Goal: Task Accomplishment & Management: Use online tool/utility

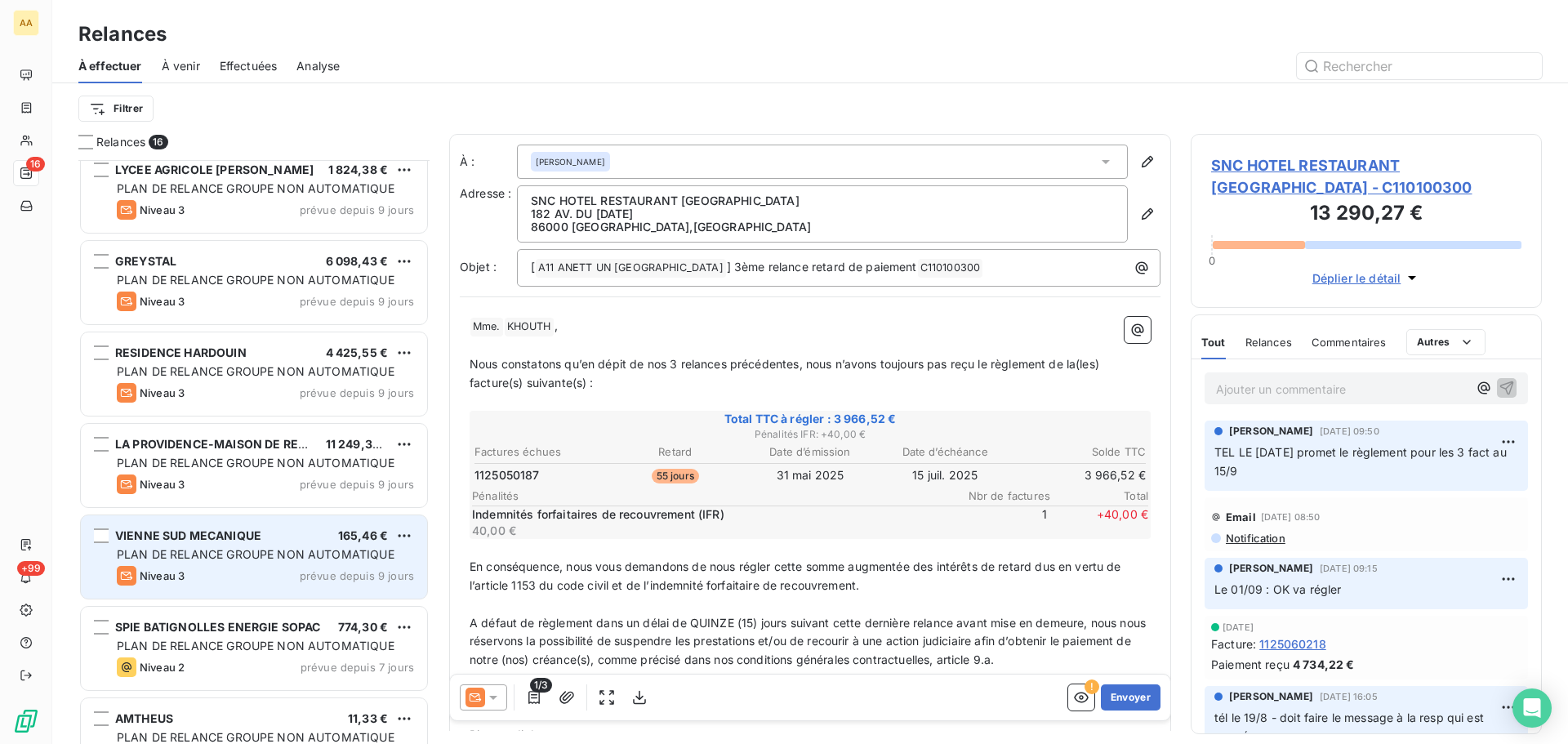
scroll to position [880, 0]
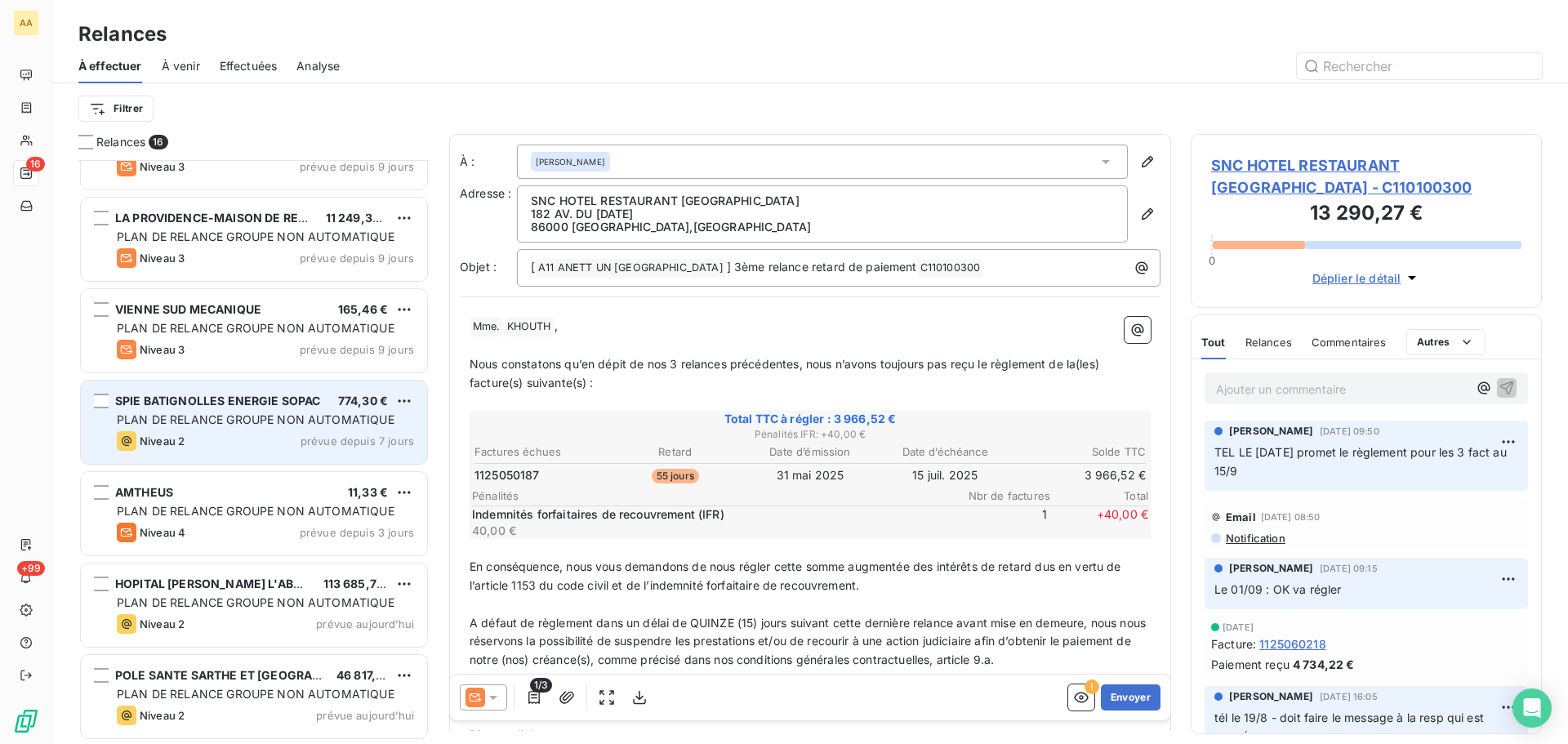
click at [265, 436] on div "Niveau 2 prévue depuis 7 jours" at bounding box center [266, 440] width 297 height 20
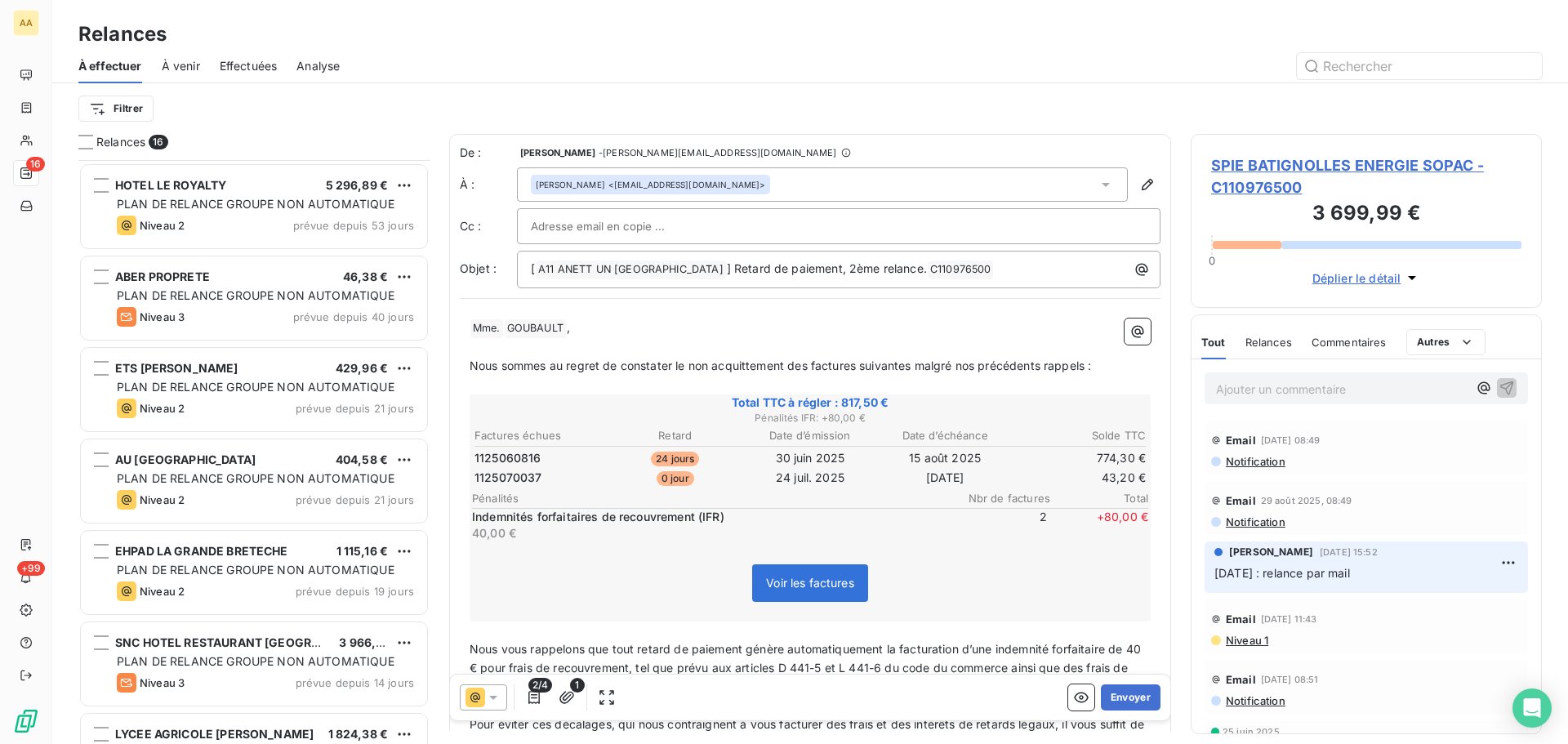
scroll to position [246, 0]
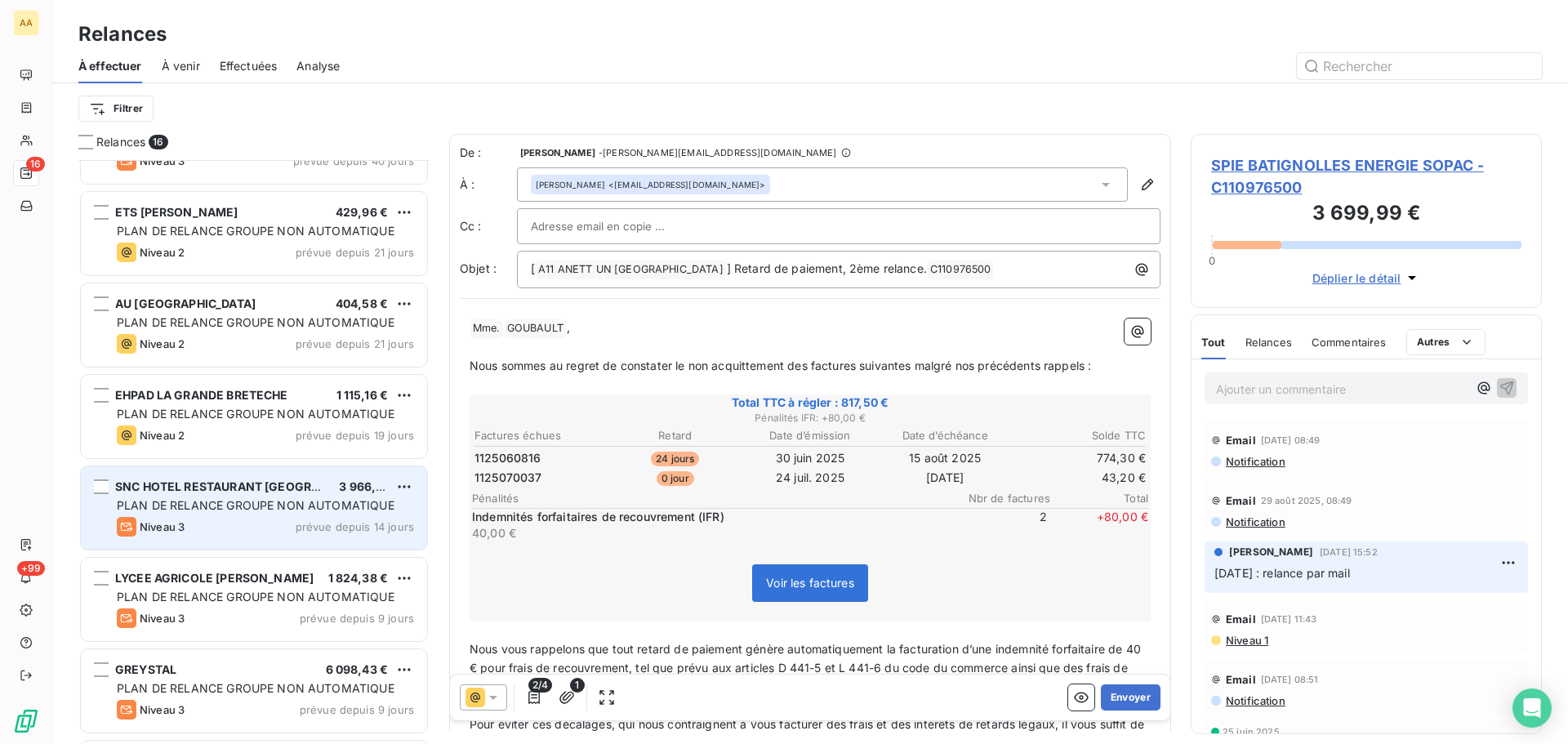
click at [285, 515] on div "SNC HOTEL RESTAURANT POITIERS 3 966,52 € PLAN DE RELANCE GROUPE NON AUTOMATIQUE…" at bounding box center [253, 508] width 346 height 83
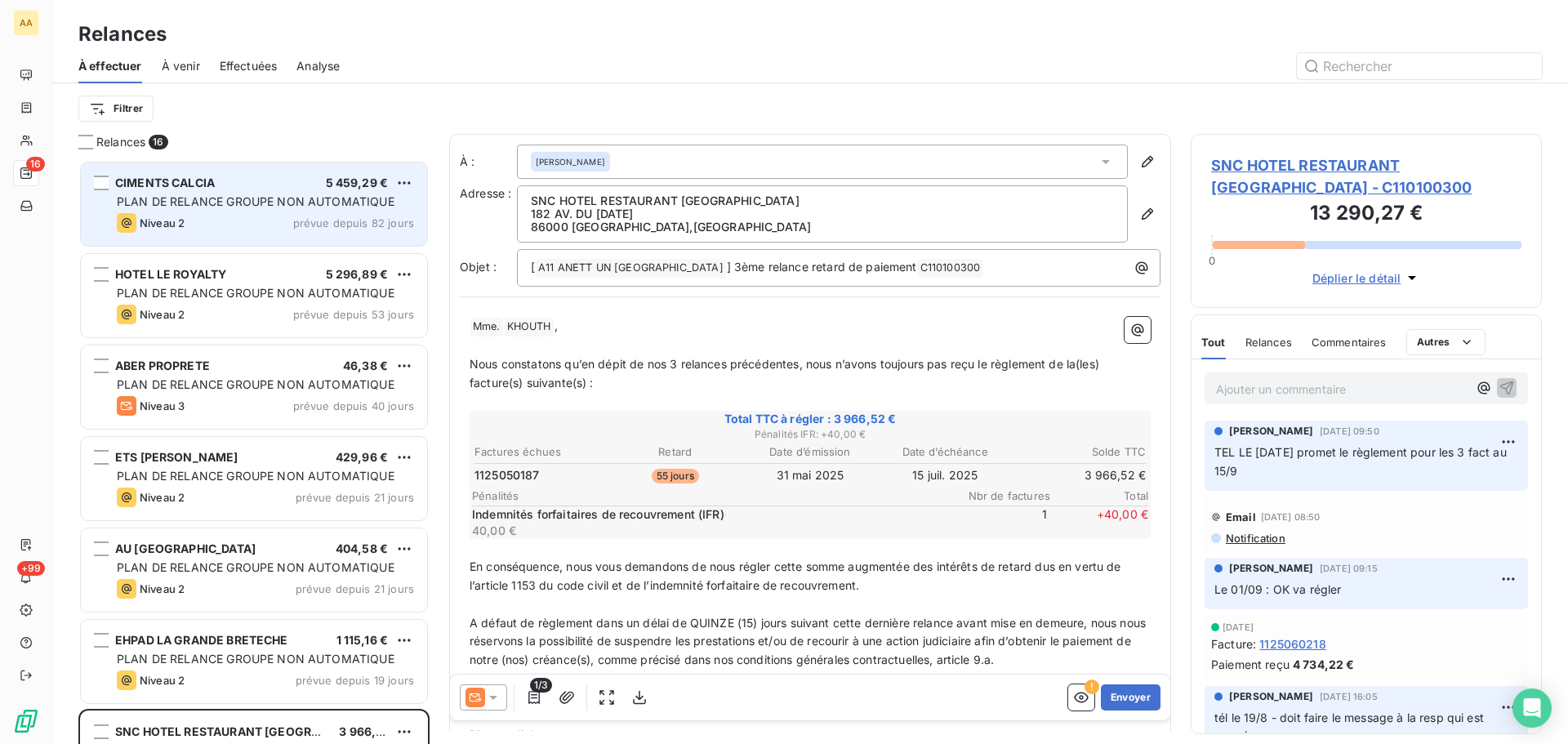
click at [218, 216] on div "Niveau 2 prévue depuis 82 jours" at bounding box center [266, 222] width 297 height 20
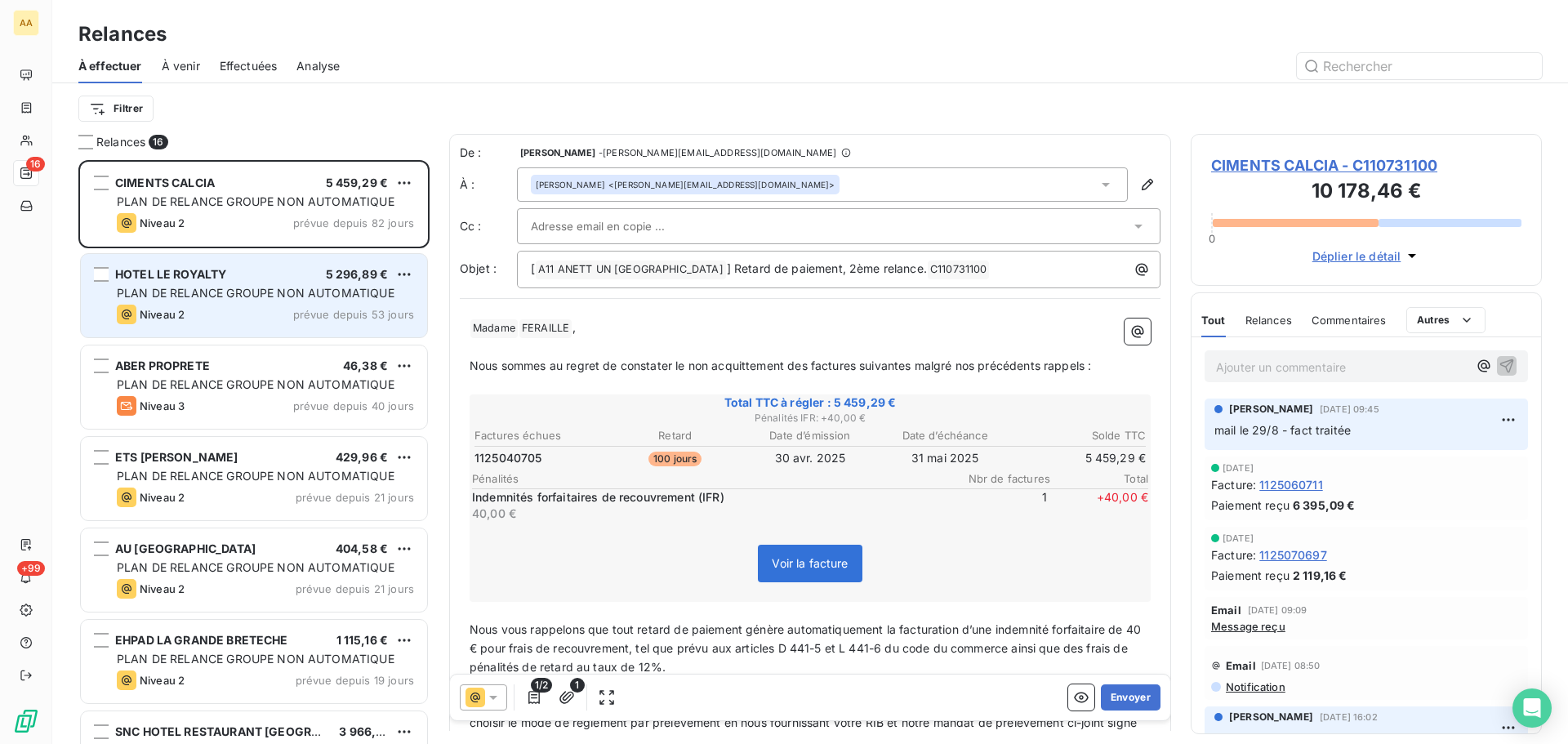
click at [186, 302] on div "HOTEL LE ROYALTY 5 296,89 € PLAN DE RELANCE GROUPE NON AUTOMATIQUE Niveau 2 pré…" at bounding box center [253, 295] width 346 height 83
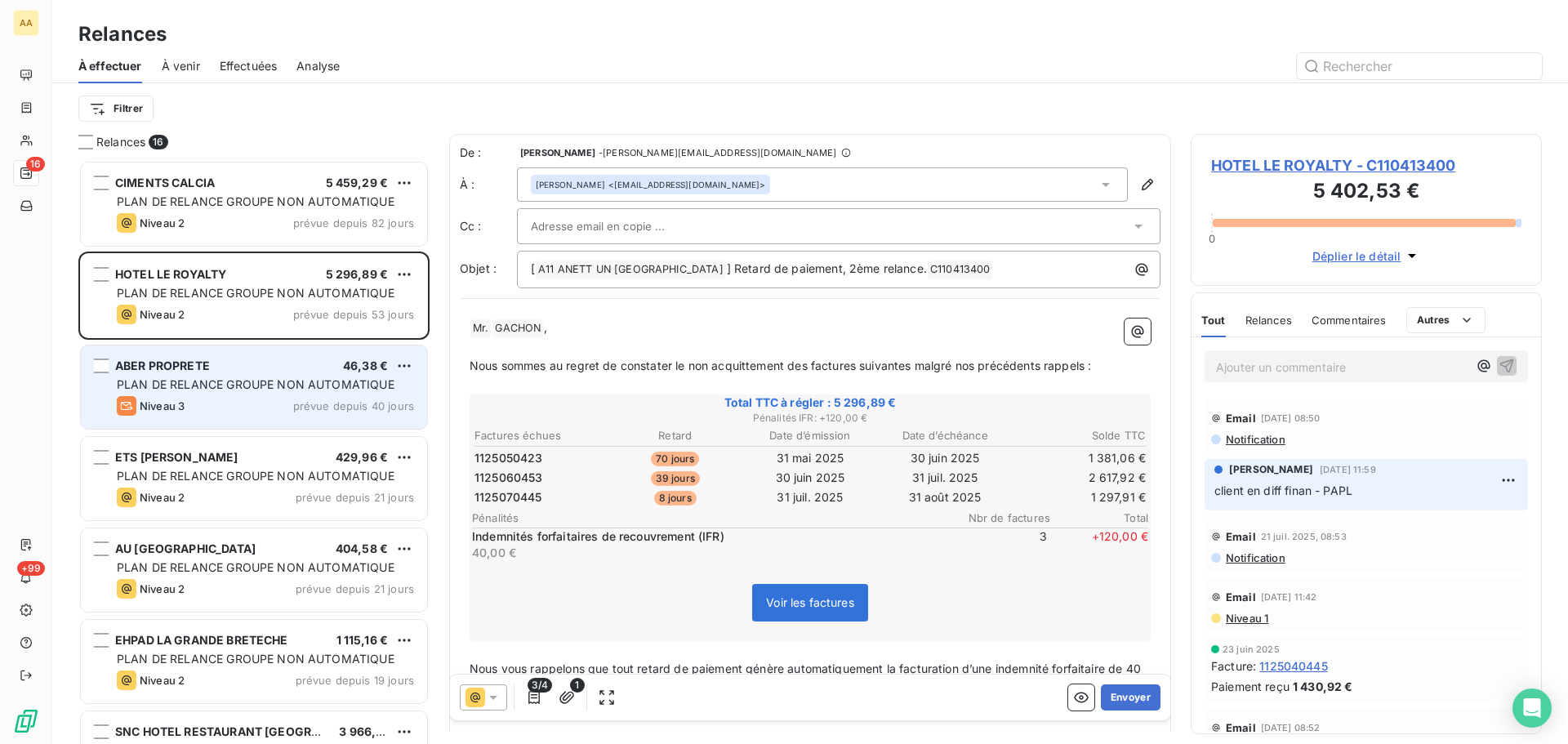
click at [210, 390] on span "PLAN DE RELANCE GROUPE NON AUTOMATIQUE" at bounding box center [255, 384] width 278 height 14
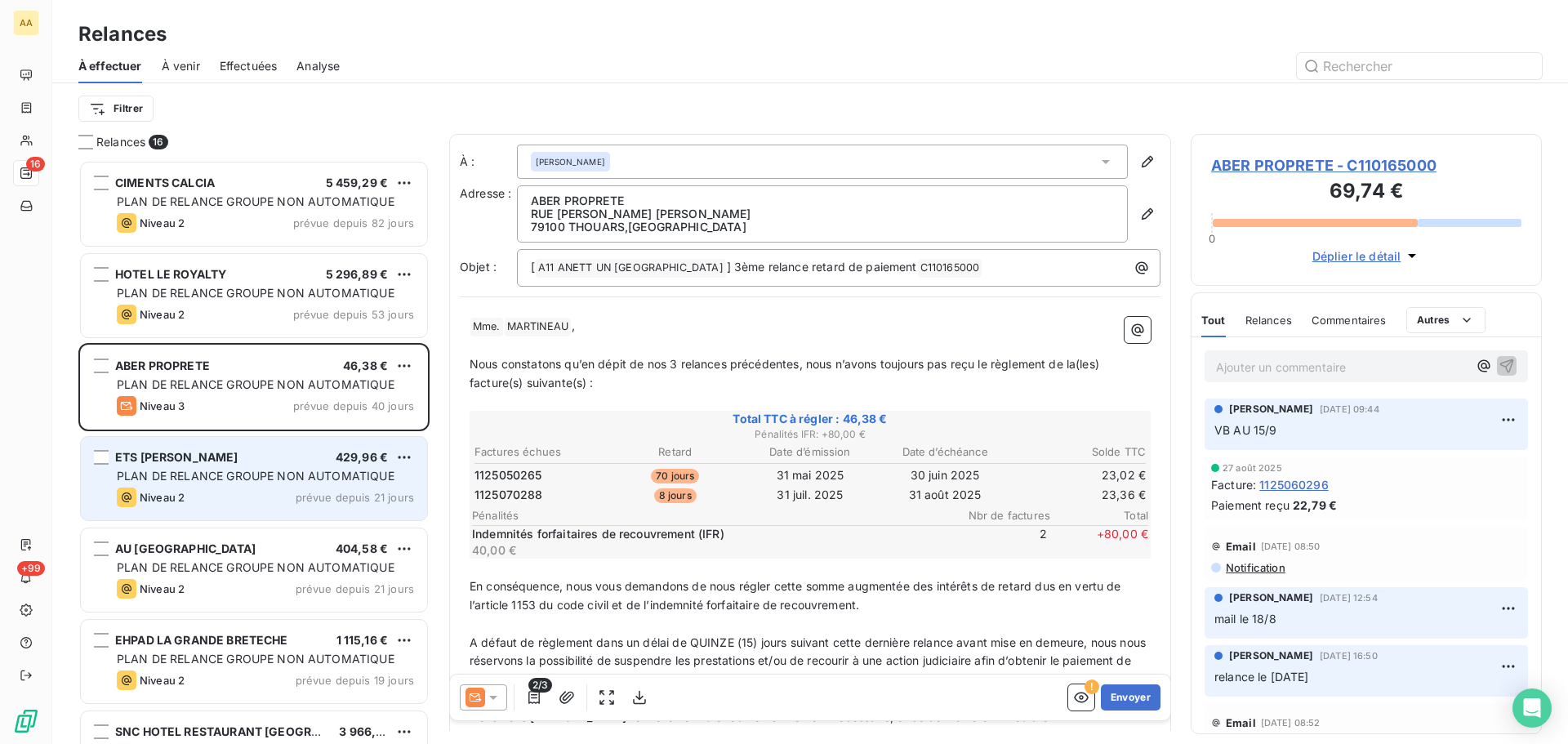
click at [233, 477] on span "PLAN DE RELANCE GROUPE NON AUTOMATIQUE" at bounding box center [255, 475] width 278 height 14
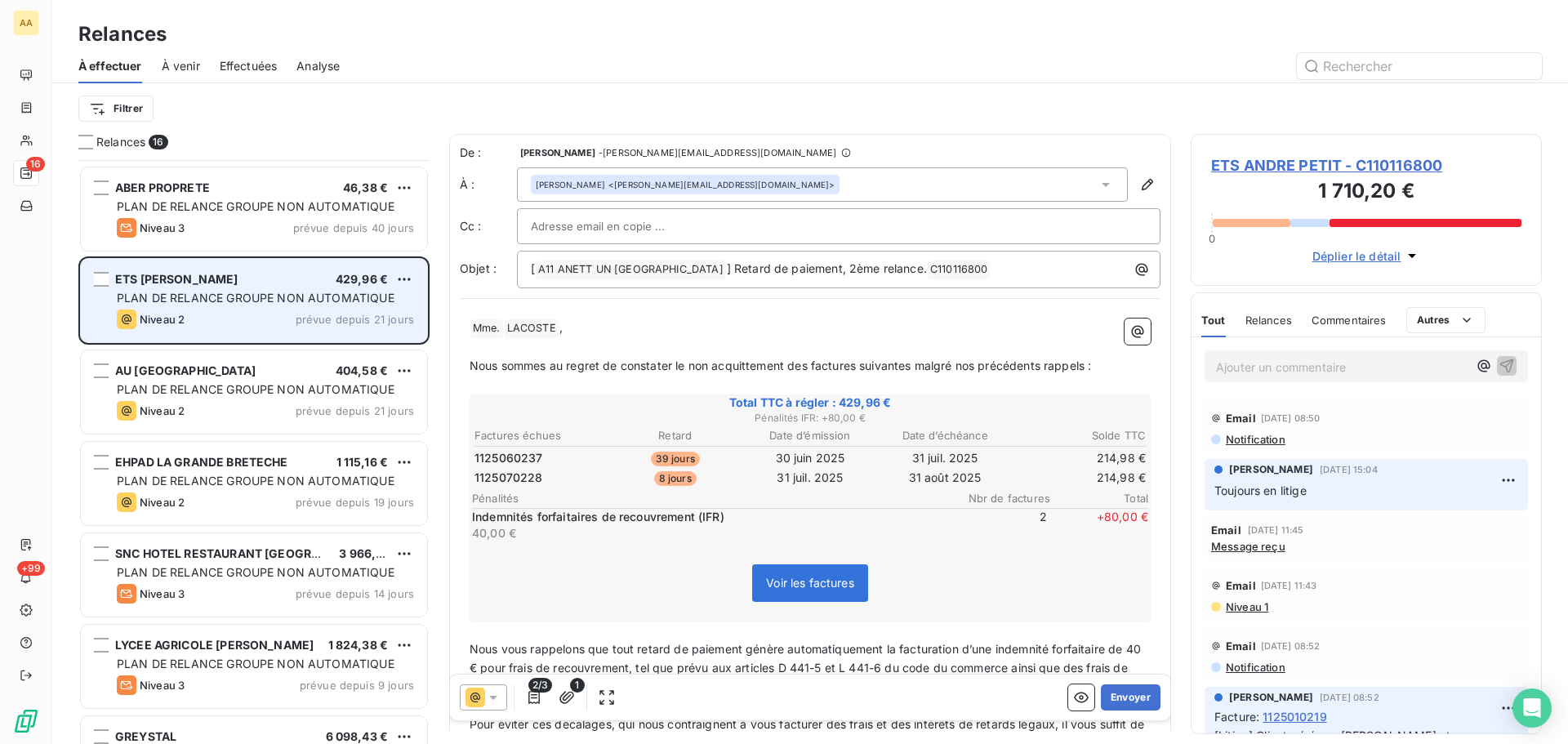
scroll to position [246, 0]
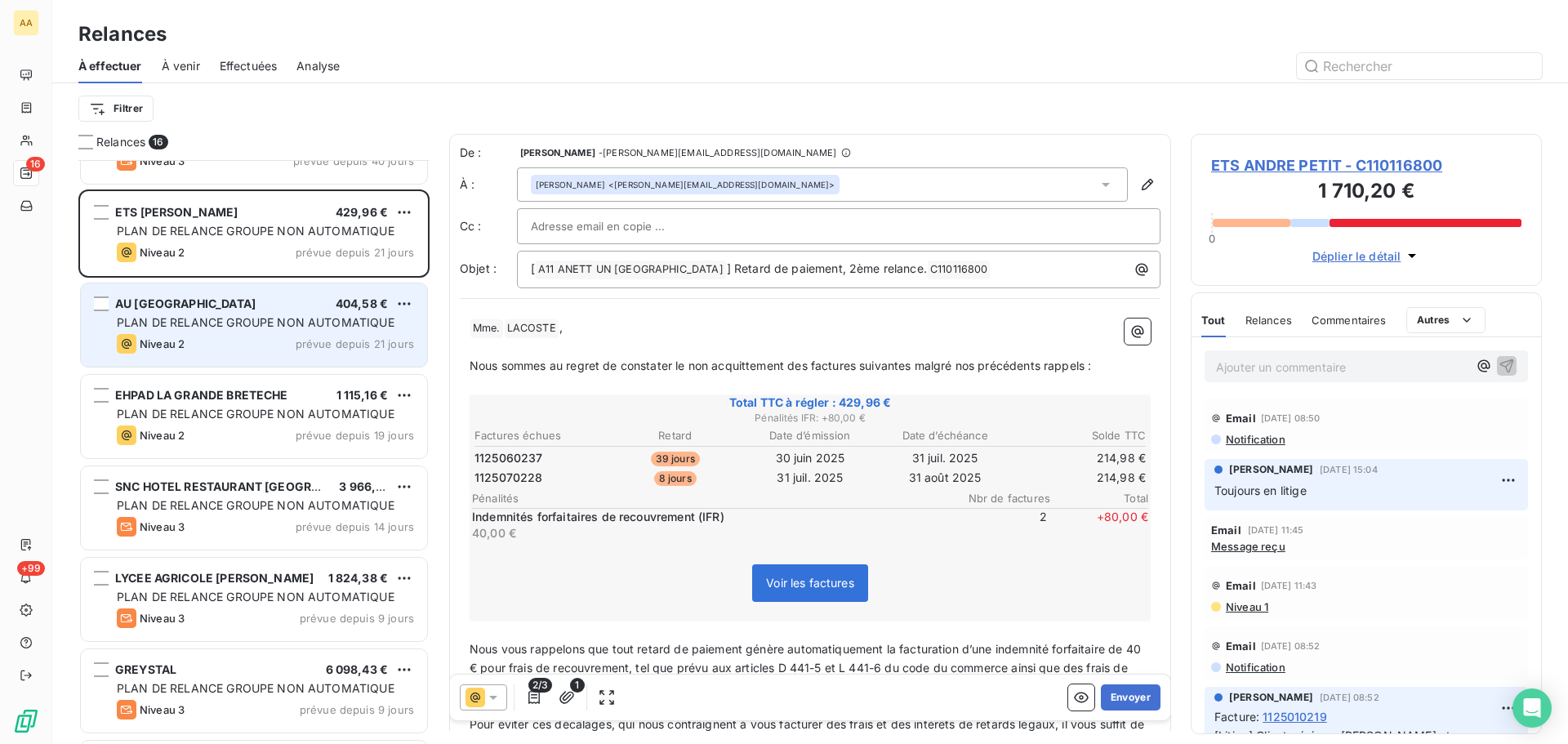
click at [237, 330] on div "PLAN DE RELANCE GROUPE NON AUTOMATIQUE" at bounding box center [266, 322] width 297 height 16
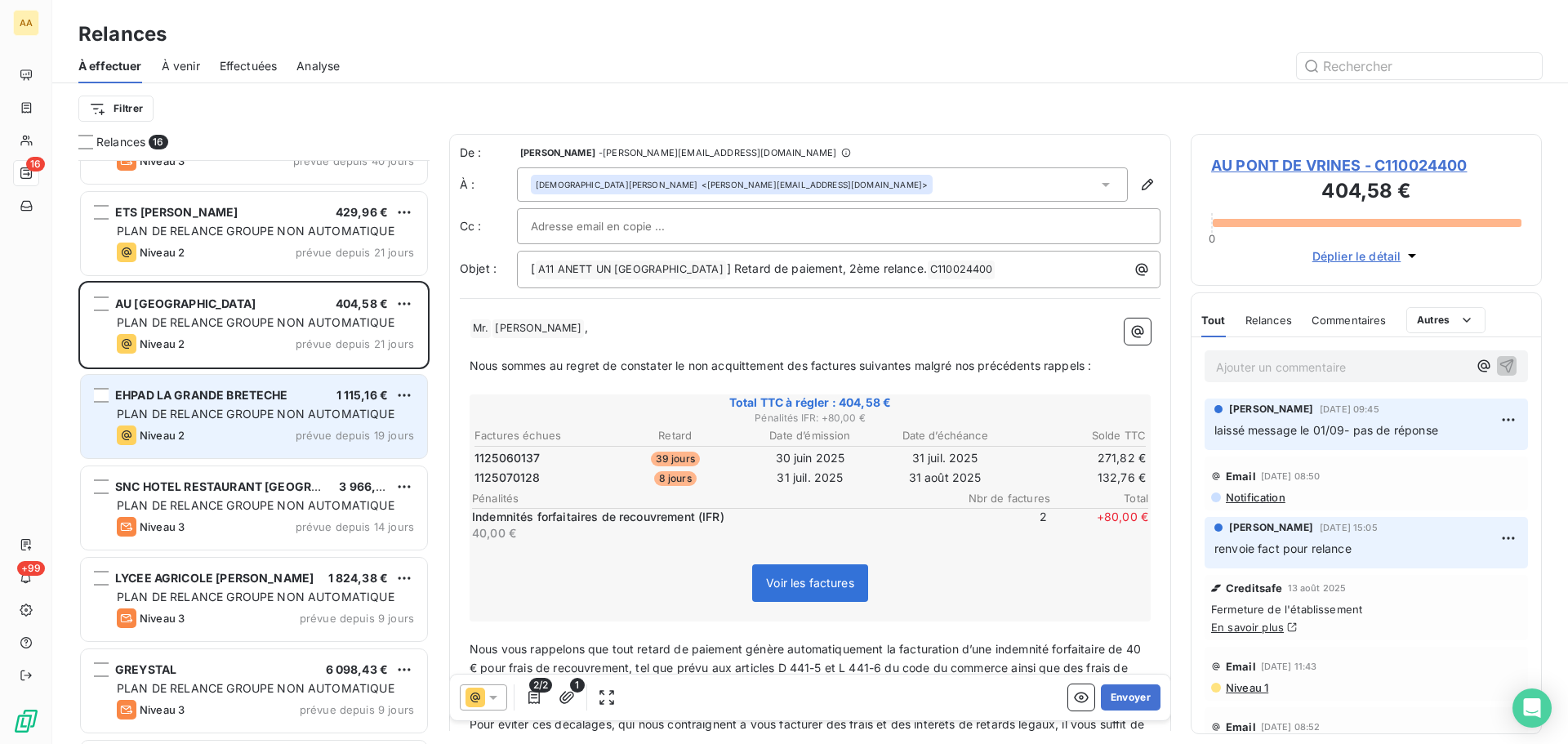
click at [249, 397] on span "EHPAD LA GRANDE BRETECHE" at bounding box center [201, 394] width 173 height 14
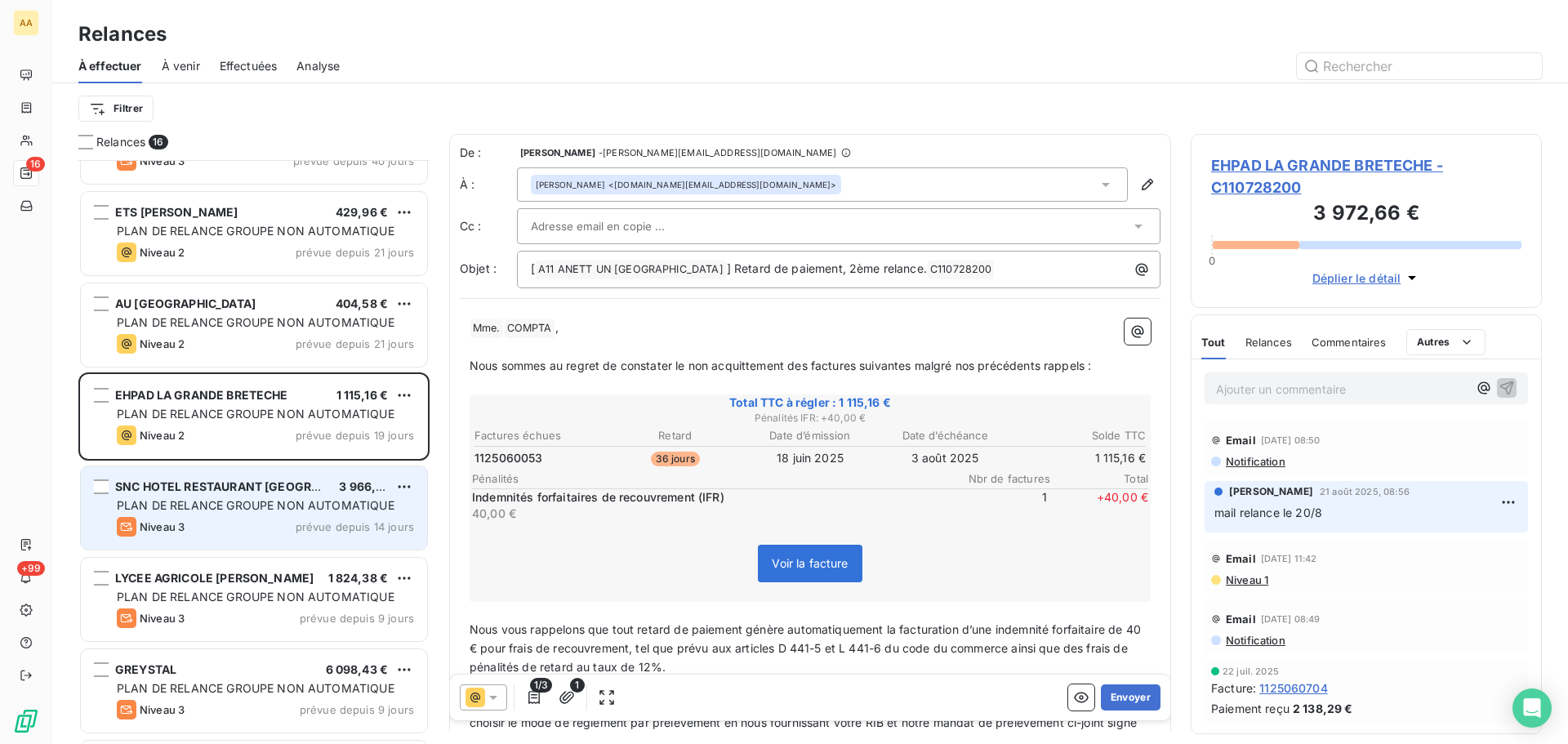
click at [262, 508] on span "PLAN DE RELANCE GROUPE NON AUTOMATIQUE" at bounding box center [255, 505] width 278 height 14
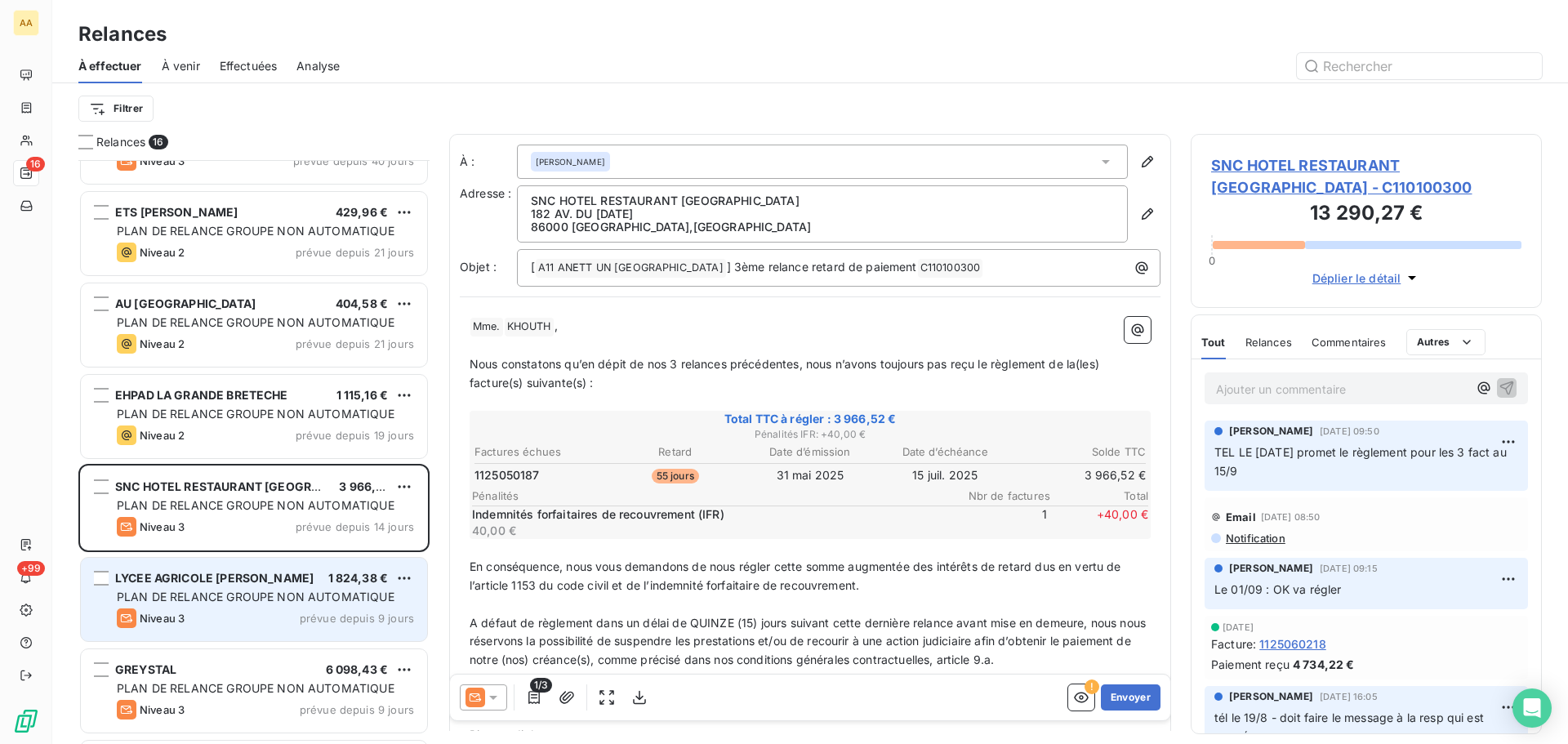
click at [234, 617] on div "Niveau 3 prévue depuis 9 jours" at bounding box center [266, 618] width 297 height 20
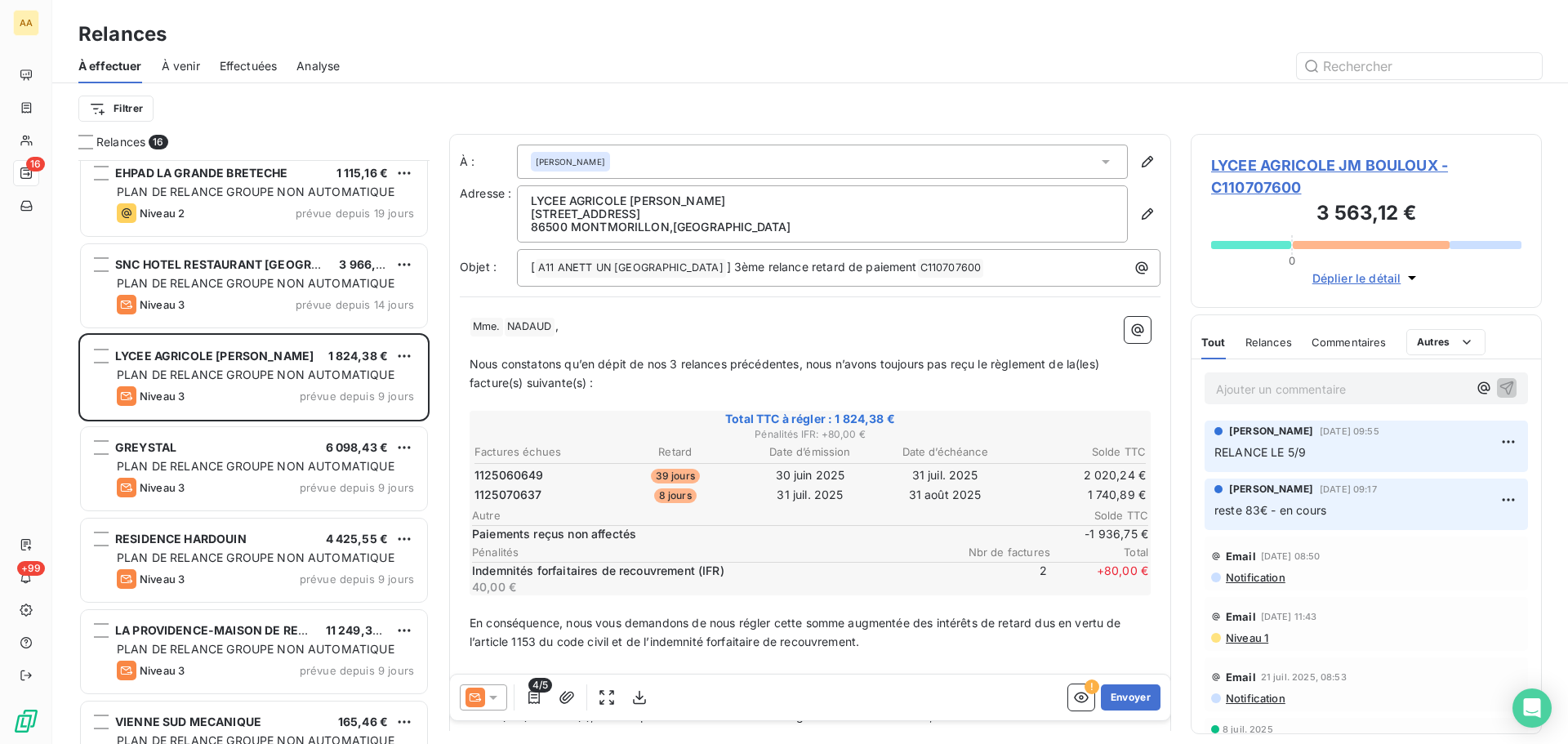
scroll to position [491, 0]
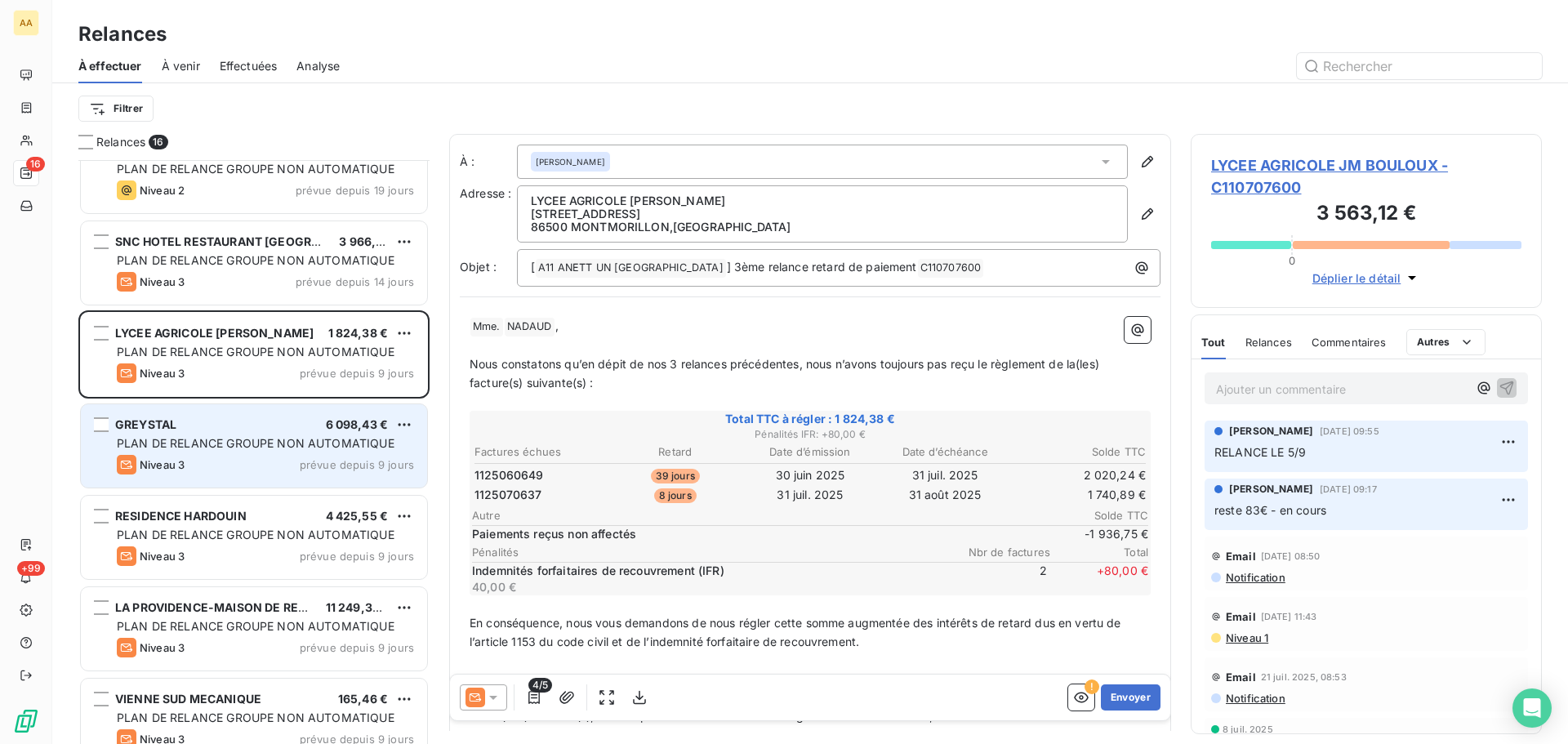
click at [243, 436] on span "PLAN DE RELANCE GROUPE NON AUTOMATIQUE" at bounding box center [255, 442] width 278 height 14
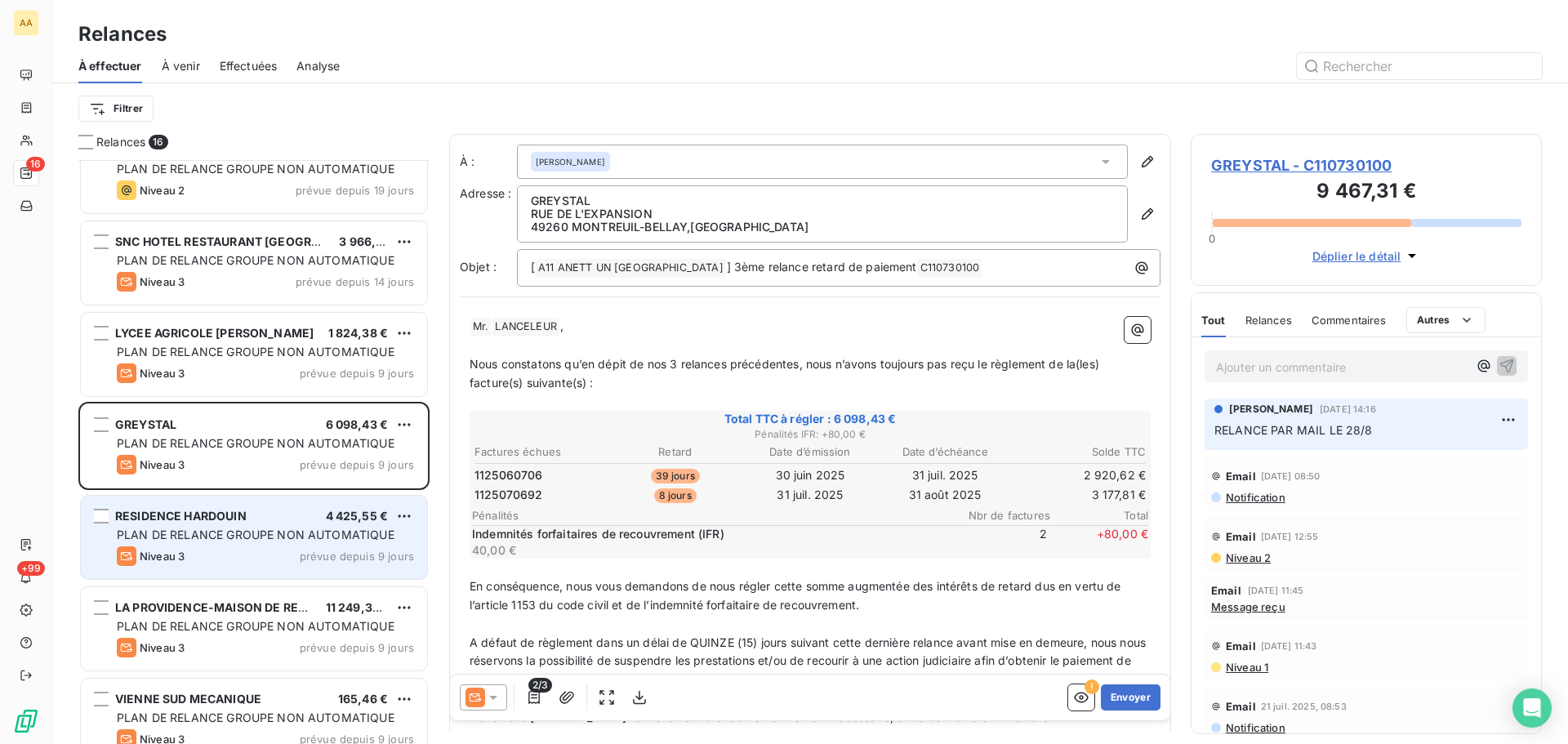
click at [231, 572] on div "RESIDENCE HARDOUIN 4 425,55 € PLAN DE RELANCE GROUPE NON AUTOMATIQUE Niveau 3 p…" at bounding box center [253, 537] width 346 height 83
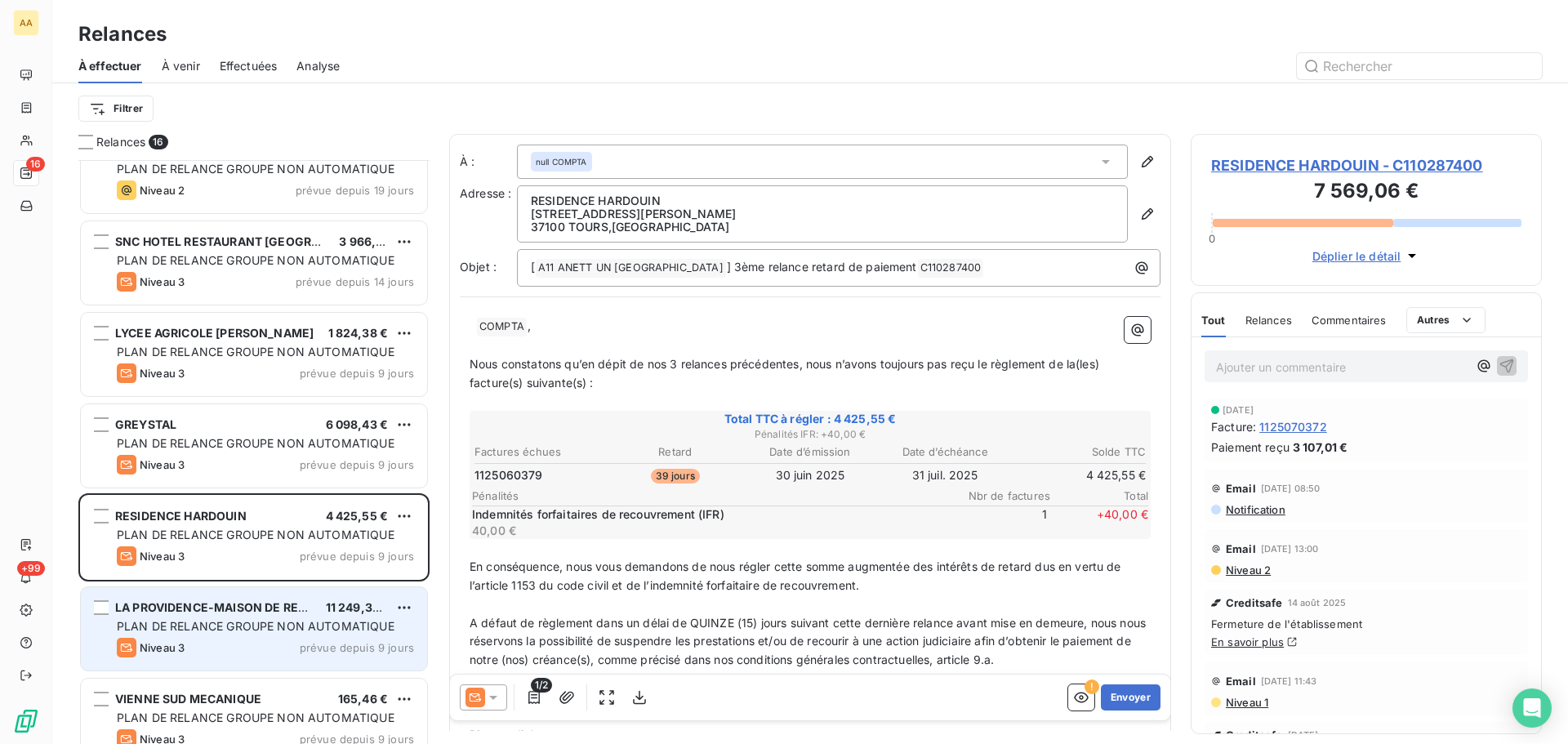
click at [230, 621] on span "PLAN DE RELANCE GROUPE NON AUTOMATIQUE" at bounding box center [255, 625] width 278 height 14
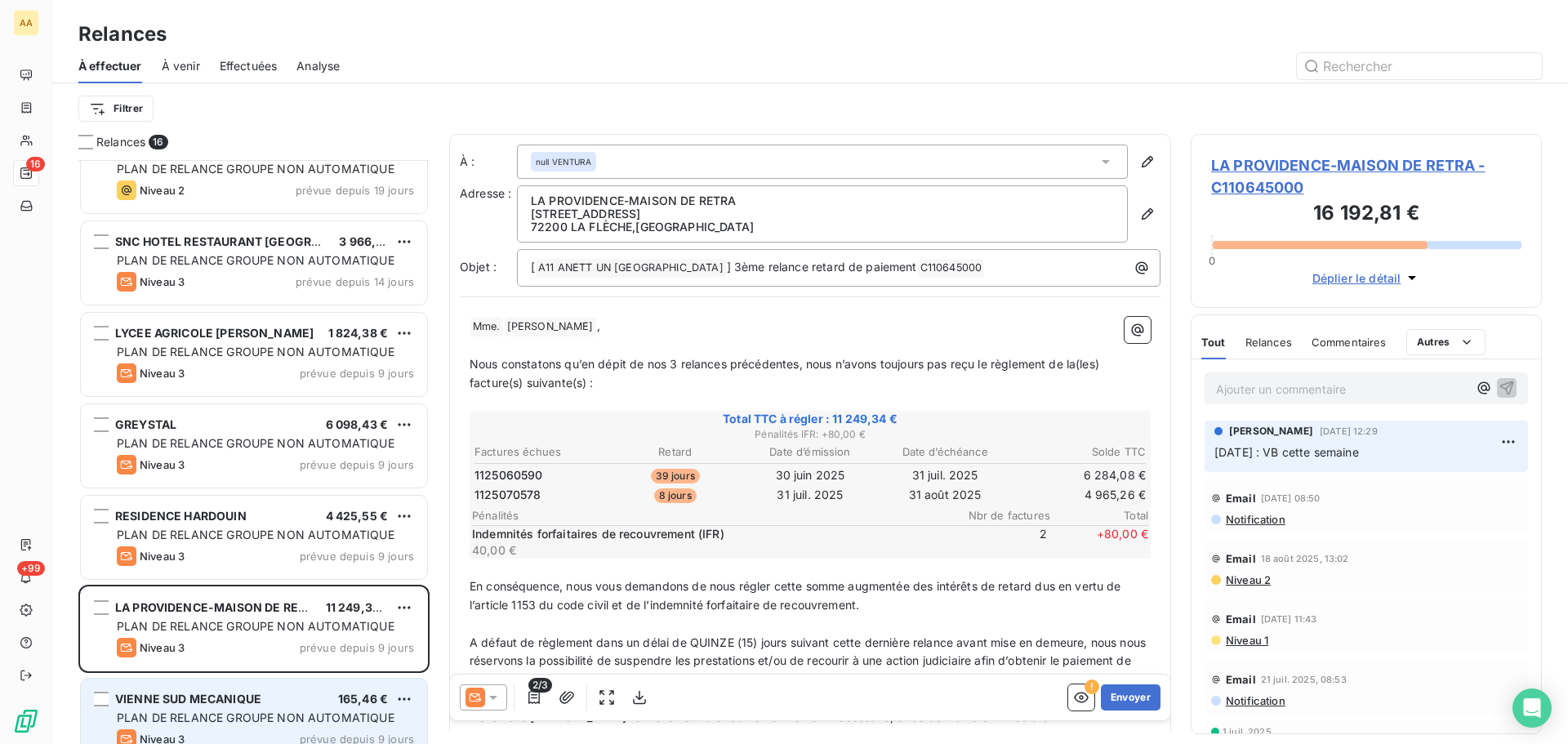
click at [232, 708] on div "VIENNE SUD MECANIQUE 165,46 € PLAN DE RELANCE GROUPE NON AUTOMATIQUE Niveau 3 p…" at bounding box center [253, 720] width 346 height 83
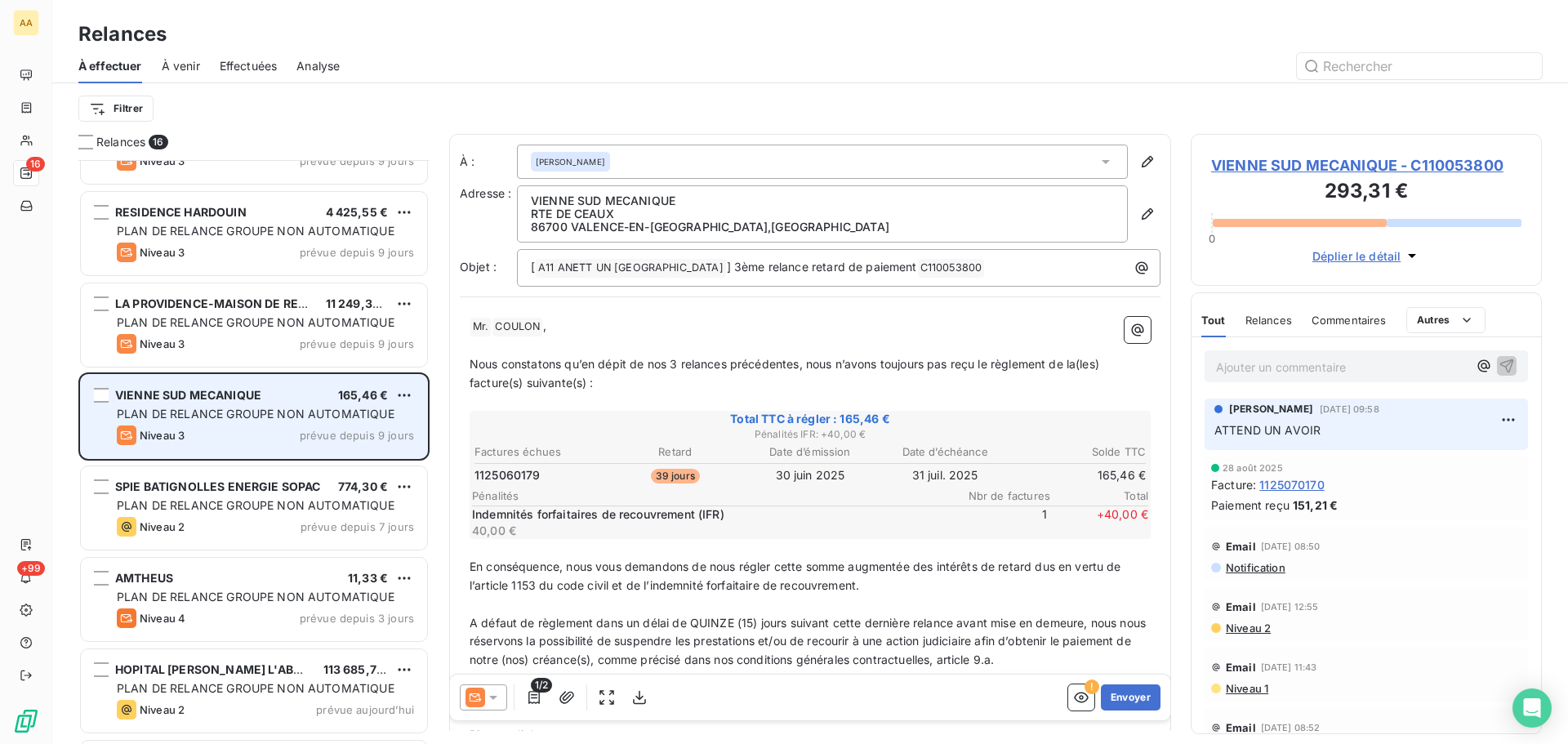
scroll to position [880, 0]
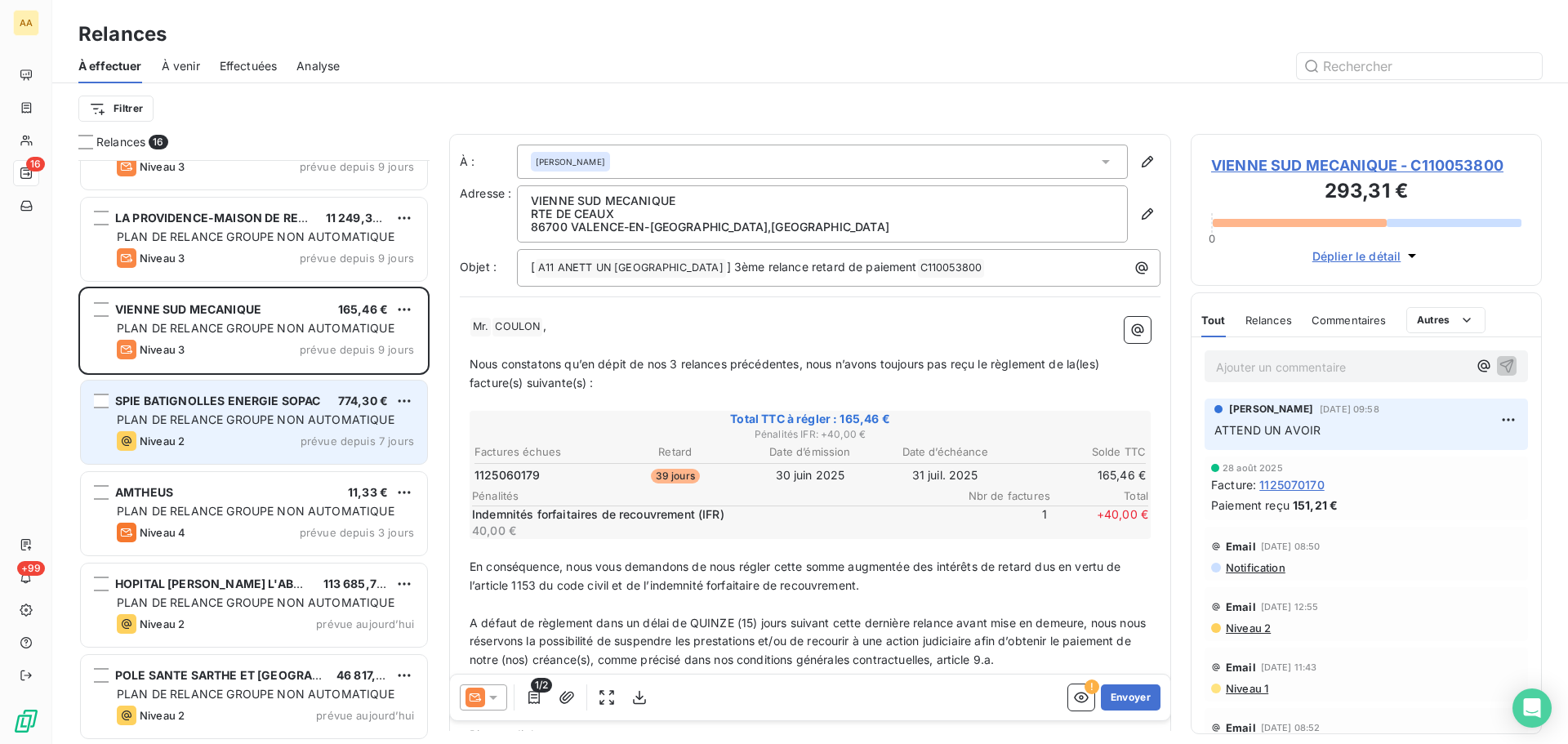
drag, startPoint x: 237, startPoint y: 425, endPoint x: 236, endPoint y: 451, distance: 26.0
click at [237, 424] on span "PLAN DE RELANCE GROUPE NON AUTOMATIQUE" at bounding box center [255, 419] width 278 height 14
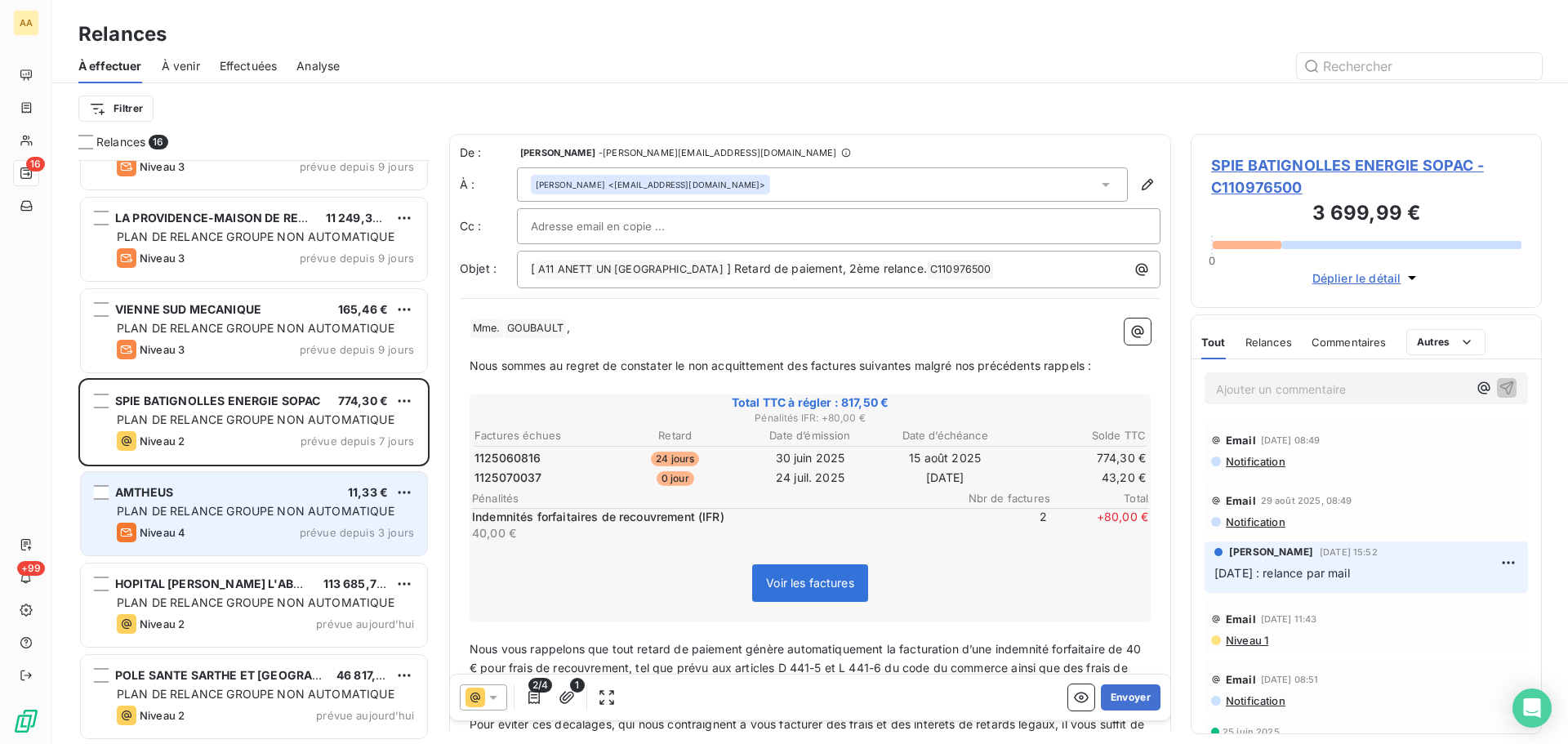
click at [237, 521] on div "AMTHEUS 11,33 € PLAN DE RELANCE GROUPE NON AUTOMATIQUE Niveau 4 prévue depuis 3…" at bounding box center [253, 513] width 346 height 83
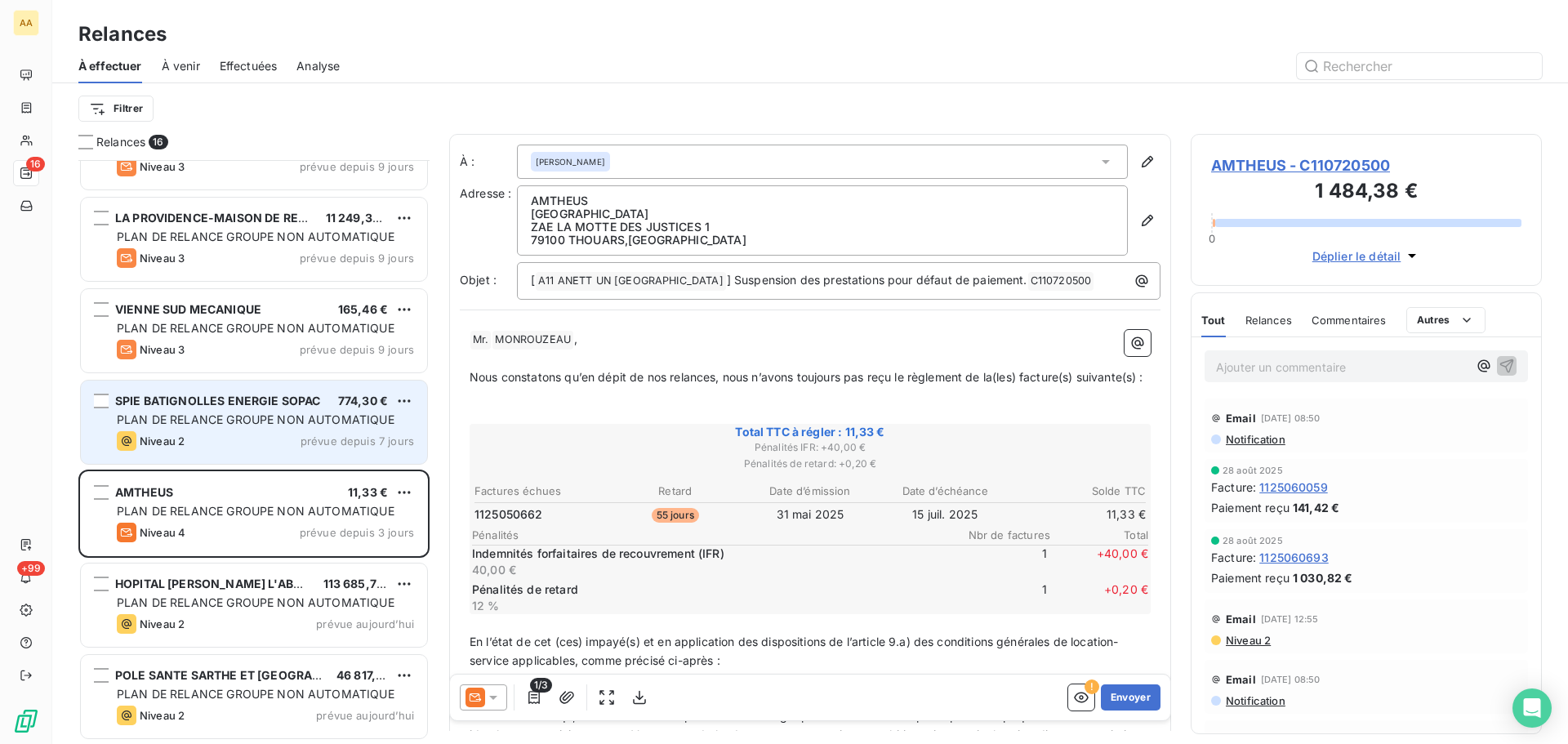
click at [240, 429] on div "SPIE BATIGNOLLES ENERGIE SOPAC 774,30 € PLAN DE RELANCE GROUPE NON AUTOMATIQUE …" at bounding box center [253, 422] width 346 height 83
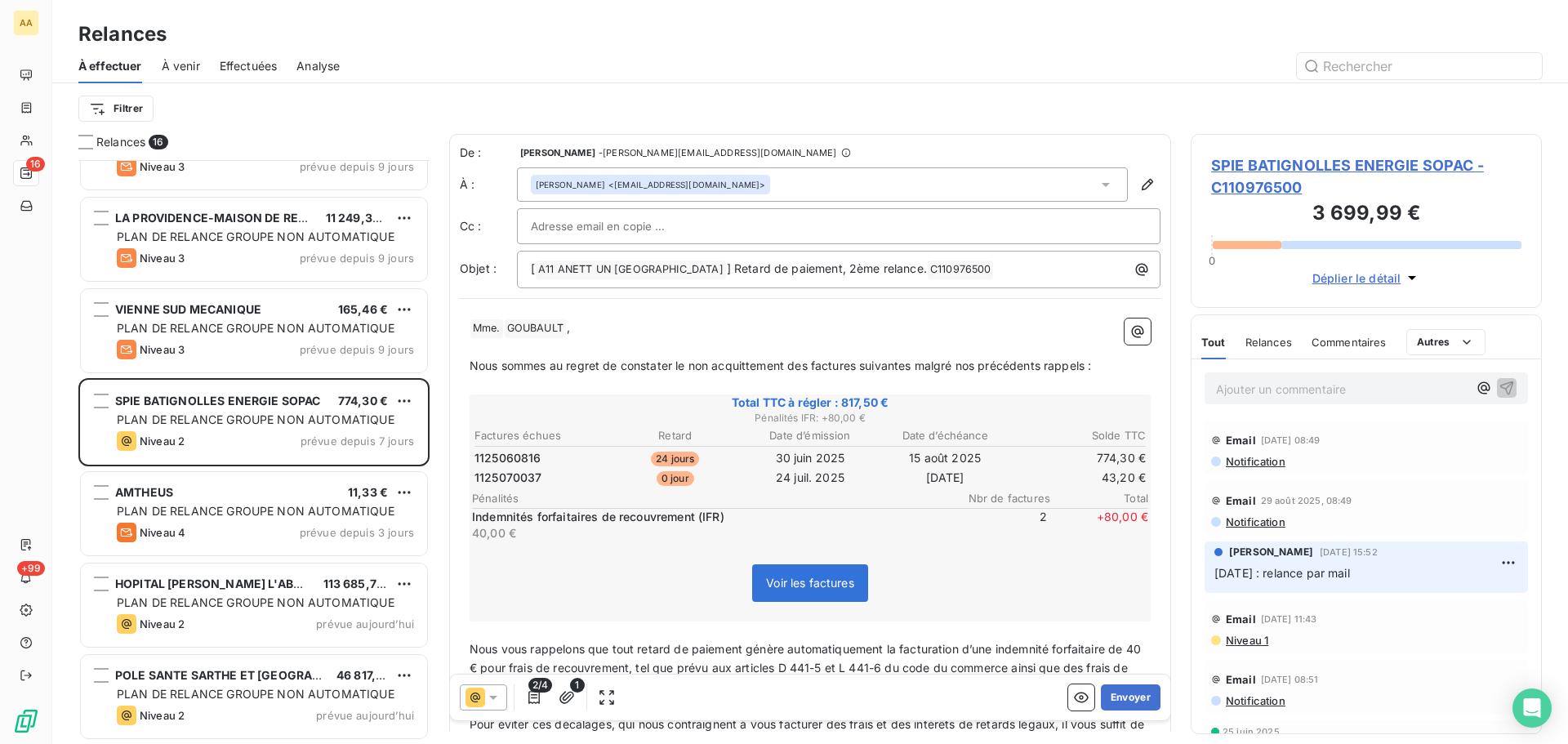
click at [1302, 384] on p "Ajouter un commentaire ﻿" at bounding box center [1342, 389] width 252 height 21
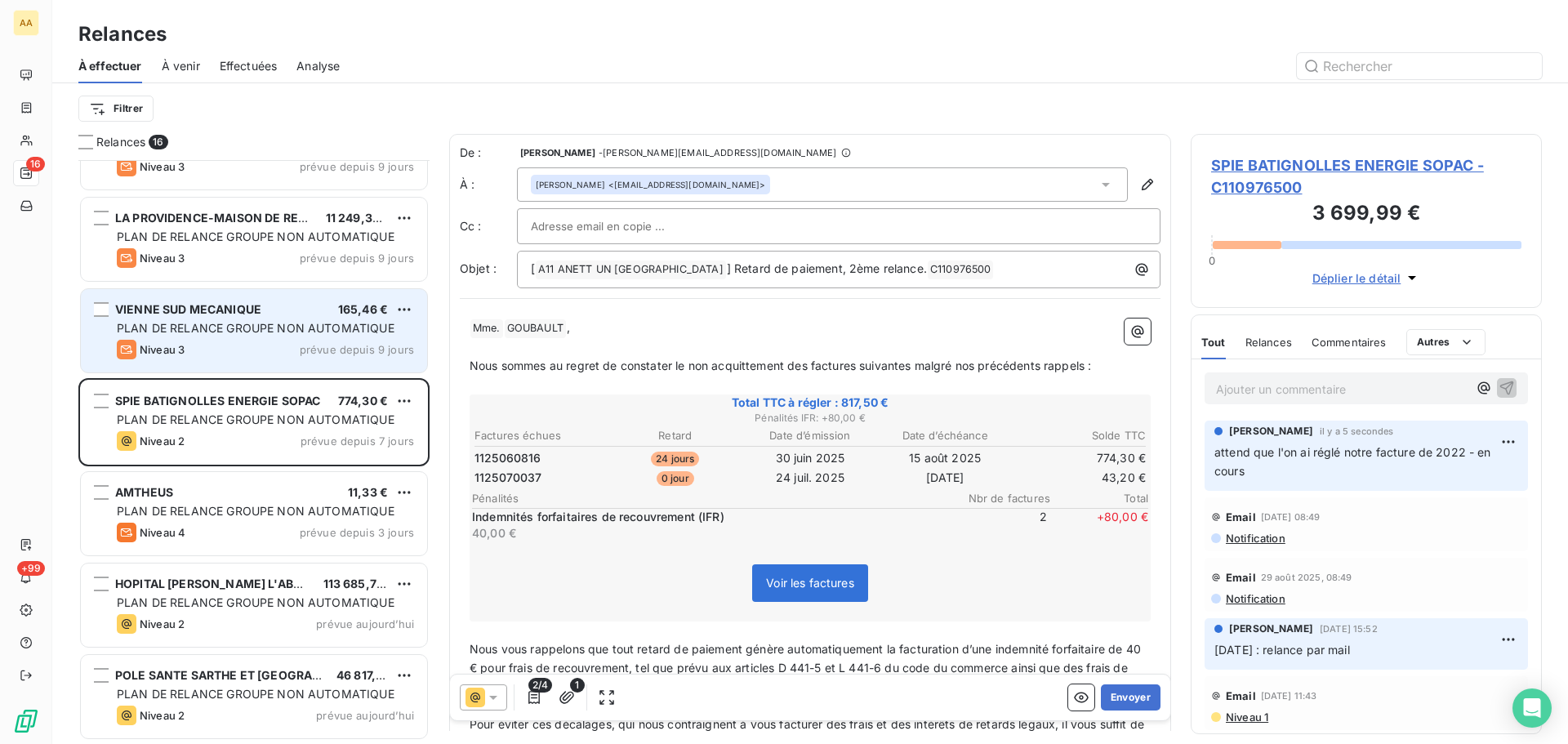
click at [193, 317] on div "VIENNE SUD MECANIQUE" at bounding box center [188, 308] width 146 height 16
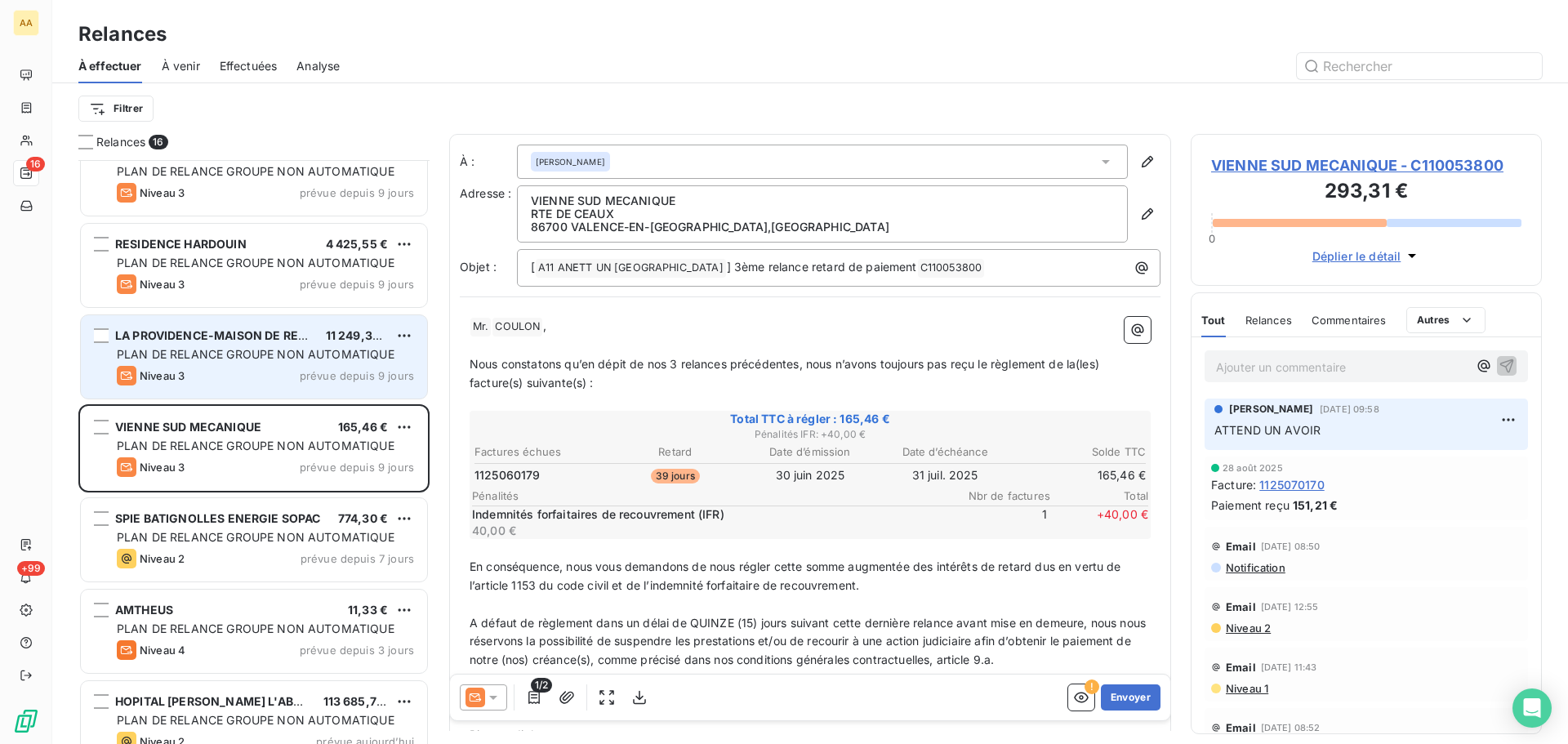
scroll to position [798, 0]
